Goal: Task Accomplishment & Management: Complete application form

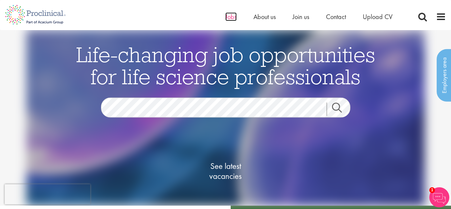
click at [234, 19] on span "Jobs" at bounding box center [230, 16] width 11 height 9
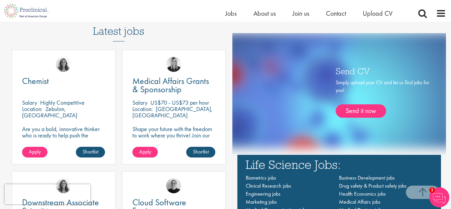
scroll to position [368, 0]
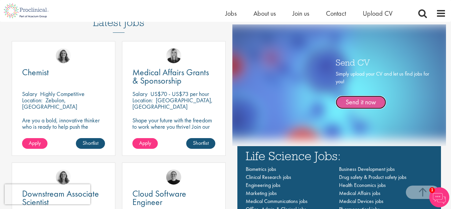
click at [364, 97] on link "Send it now" at bounding box center [361, 102] width 51 height 13
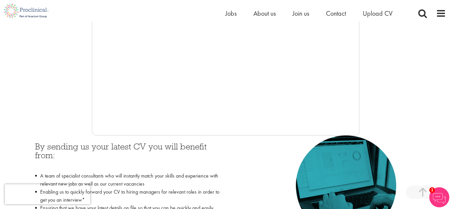
scroll to position [167, 0]
